Goal: Task Accomplishment & Management: Complete application form

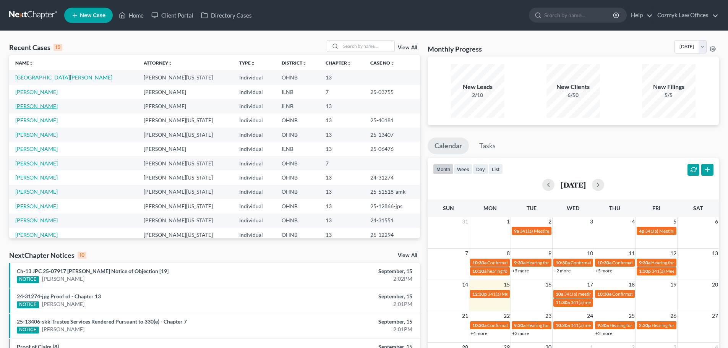
click at [33, 104] on link "[PERSON_NAME]" at bounding box center [36, 106] width 42 height 6
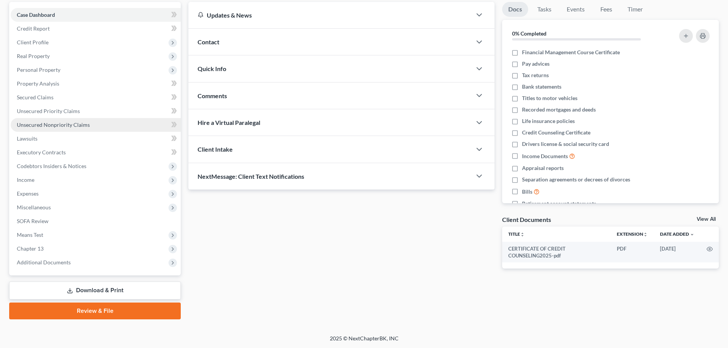
scroll to position [72, 0]
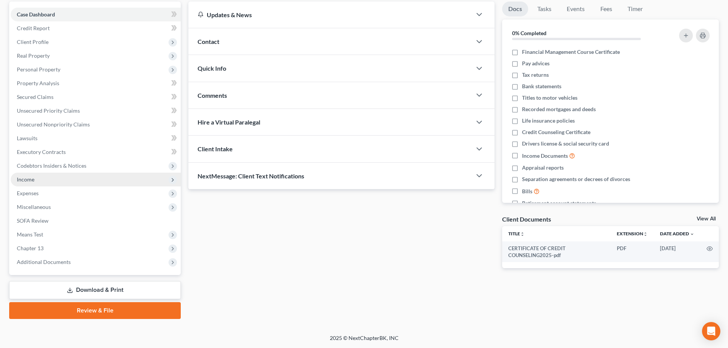
click at [36, 177] on span "Income" at bounding box center [96, 180] width 170 height 14
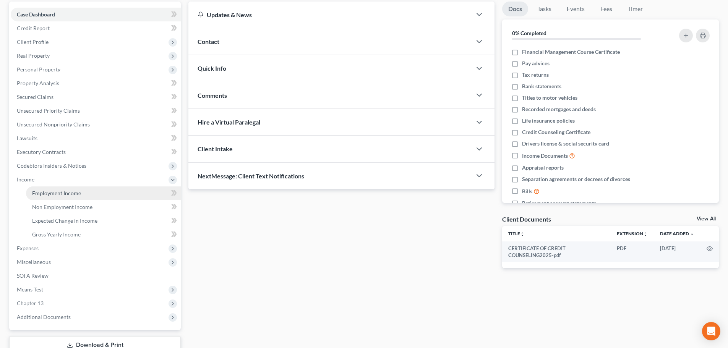
click at [44, 192] on span "Employment Income" at bounding box center [56, 193] width 49 height 6
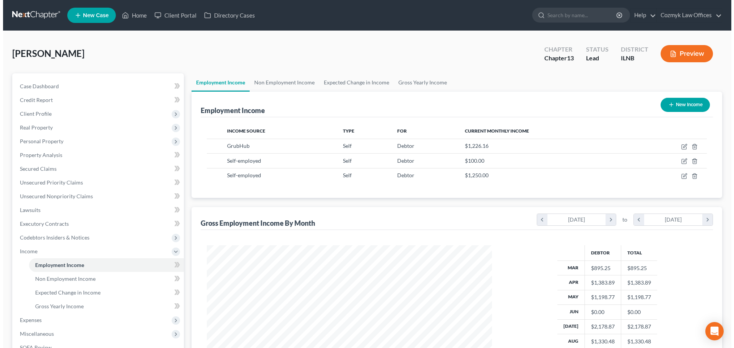
scroll to position [143, 300]
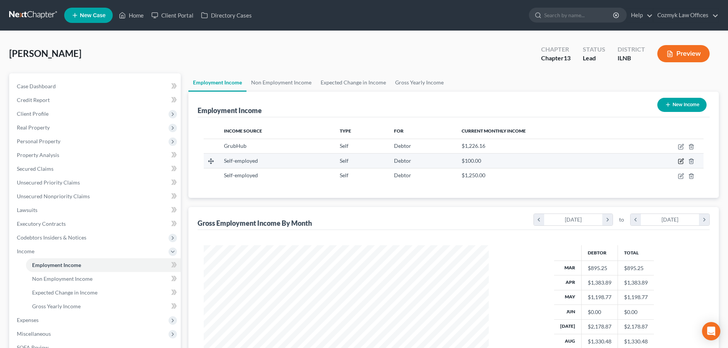
click at [683, 159] on icon "button" at bounding box center [681, 161] width 6 height 6
select select "1"
select select "0"
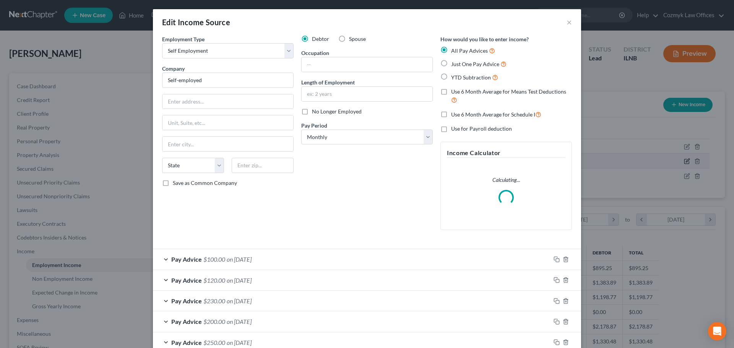
scroll to position [144, 303]
click at [310, 66] on input "text" at bounding box center [367, 64] width 131 height 15
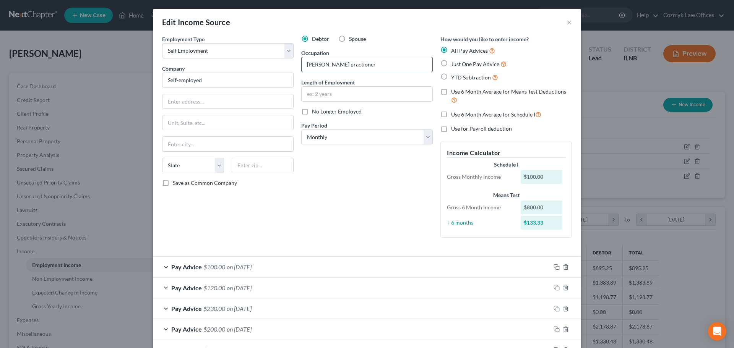
drag, startPoint x: 337, startPoint y: 63, endPoint x: 332, endPoint y: 66, distance: 5.1
click at [332, 66] on input "[PERSON_NAME] practioner" at bounding box center [367, 64] width 131 height 15
click at [348, 64] on input "[PERSON_NAME] practioner" at bounding box center [367, 64] width 131 height 15
click at [326, 64] on input "[PERSON_NAME] practioner" at bounding box center [367, 64] width 131 height 15
click at [357, 68] on input "Reiki practitioner" at bounding box center [367, 64] width 131 height 15
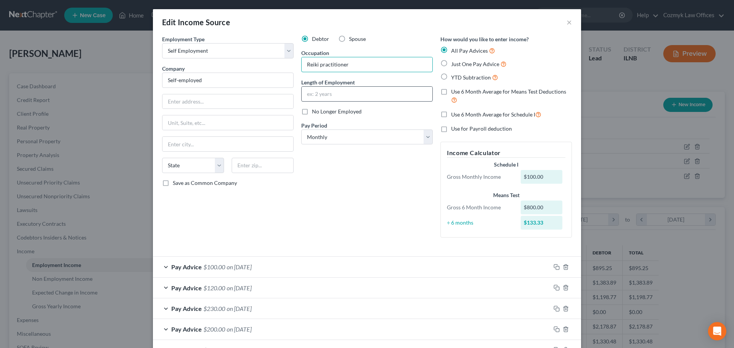
type input "Reiki practitioner"
click at [355, 92] on input "text" at bounding box center [367, 94] width 131 height 15
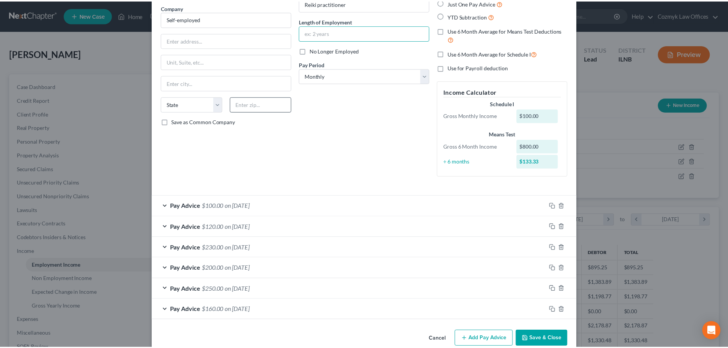
scroll to position [75, 0]
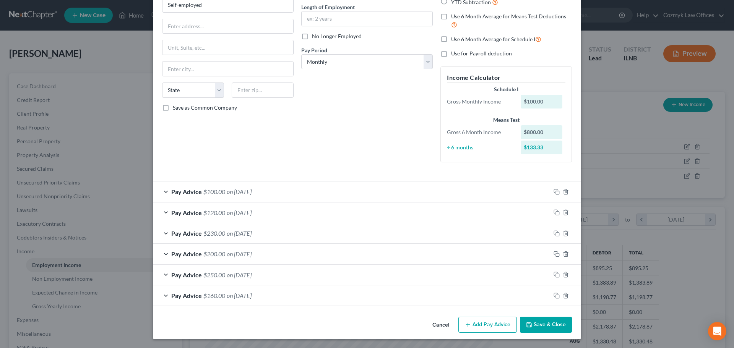
click at [520, 189] on div "Pay Advice $100.00 on [DATE]" at bounding box center [351, 192] width 397 height 20
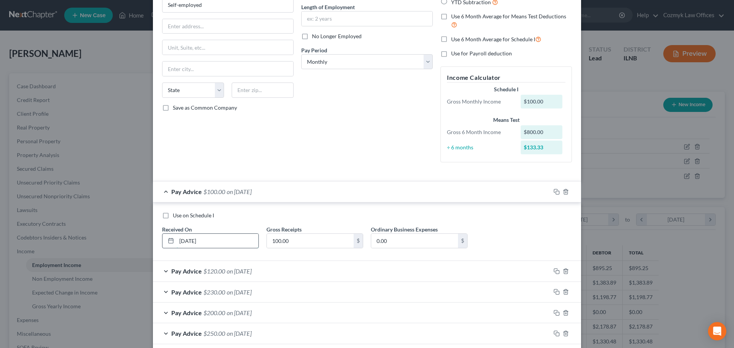
drag, startPoint x: 178, startPoint y: 242, endPoint x: 218, endPoint y: 239, distance: 40.2
click at [218, 239] on input "[DATE]" at bounding box center [218, 241] width 82 height 15
type input "[DATE]"
type input "400"
click at [347, 190] on div "Pay Advice $400.00 on [DATE]" at bounding box center [351, 192] width 397 height 20
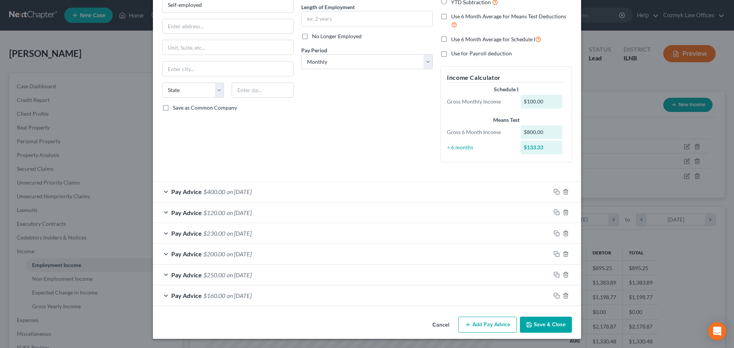
drag, startPoint x: 547, startPoint y: 327, endPoint x: 496, endPoint y: 326, distance: 51.6
click at [547, 327] on button "Save & Close" at bounding box center [546, 325] width 52 height 16
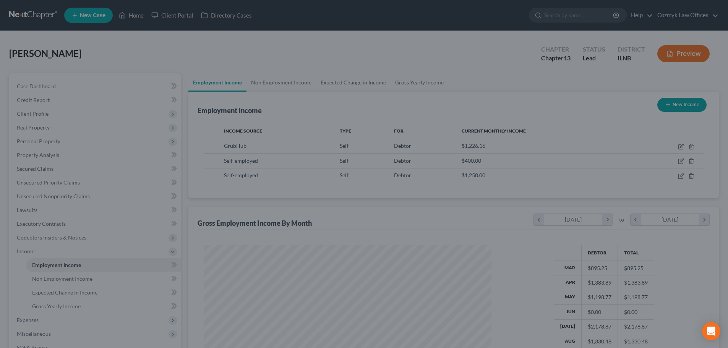
scroll to position [381994, 381836]
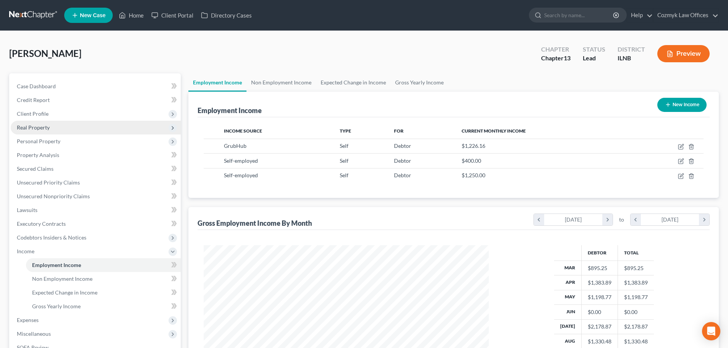
click at [22, 122] on span "Real Property" at bounding box center [96, 128] width 170 height 14
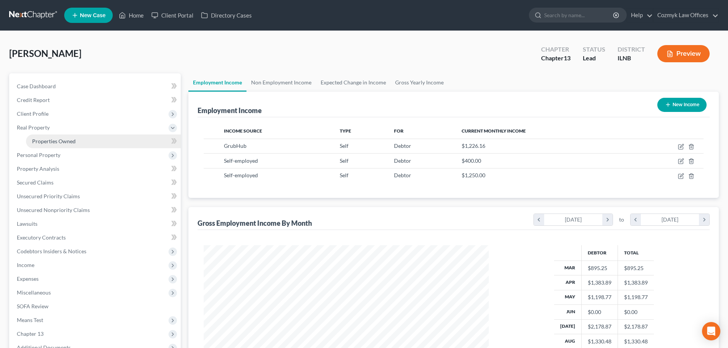
click at [32, 144] on link "Properties Owned" at bounding box center [103, 142] width 155 height 14
